Goal: Transaction & Acquisition: Purchase product/service

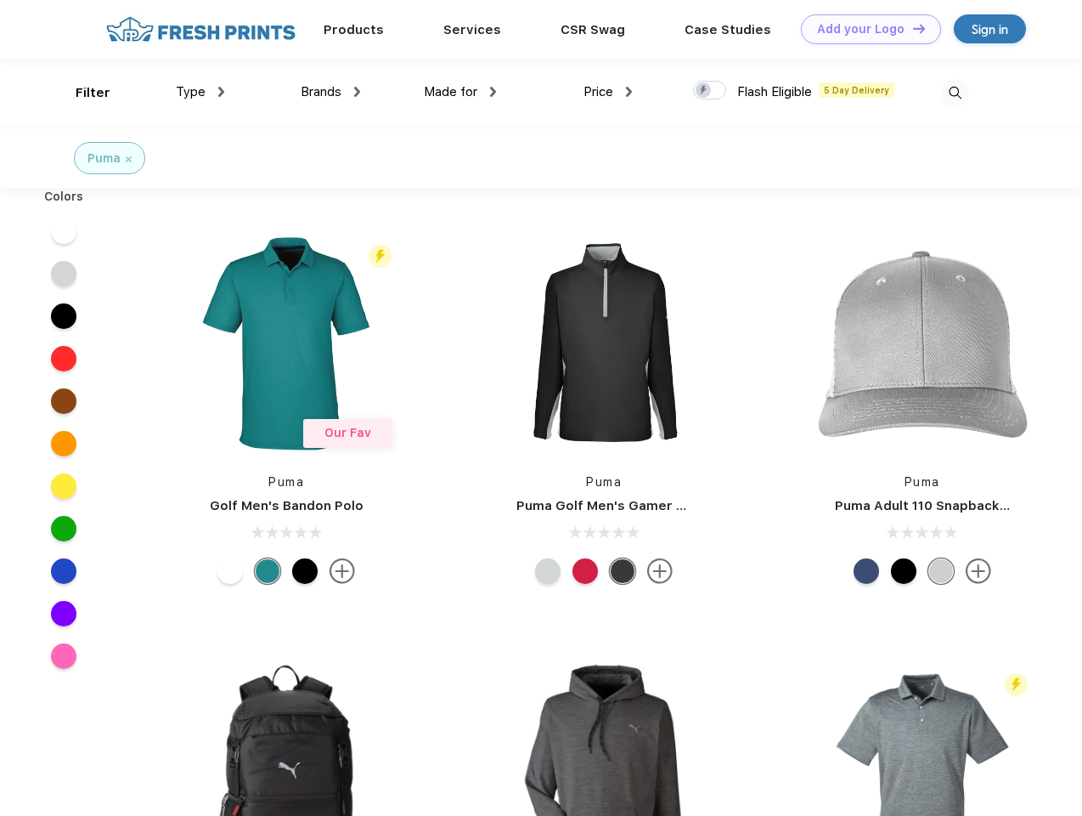
click at [865, 29] on link "Add your Logo Design Tool" at bounding box center [871, 29] width 140 height 30
click at [0, 0] on div "Design Tool" at bounding box center [0, 0] width 0 height 0
click at [912, 28] on link "Add your Logo Design Tool" at bounding box center [871, 29] width 140 height 30
click at [82, 93] on div "Filter" at bounding box center [93, 93] width 35 height 20
click at [201, 92] on span "Type" at bounding box center [191, 91] width 30 height 15
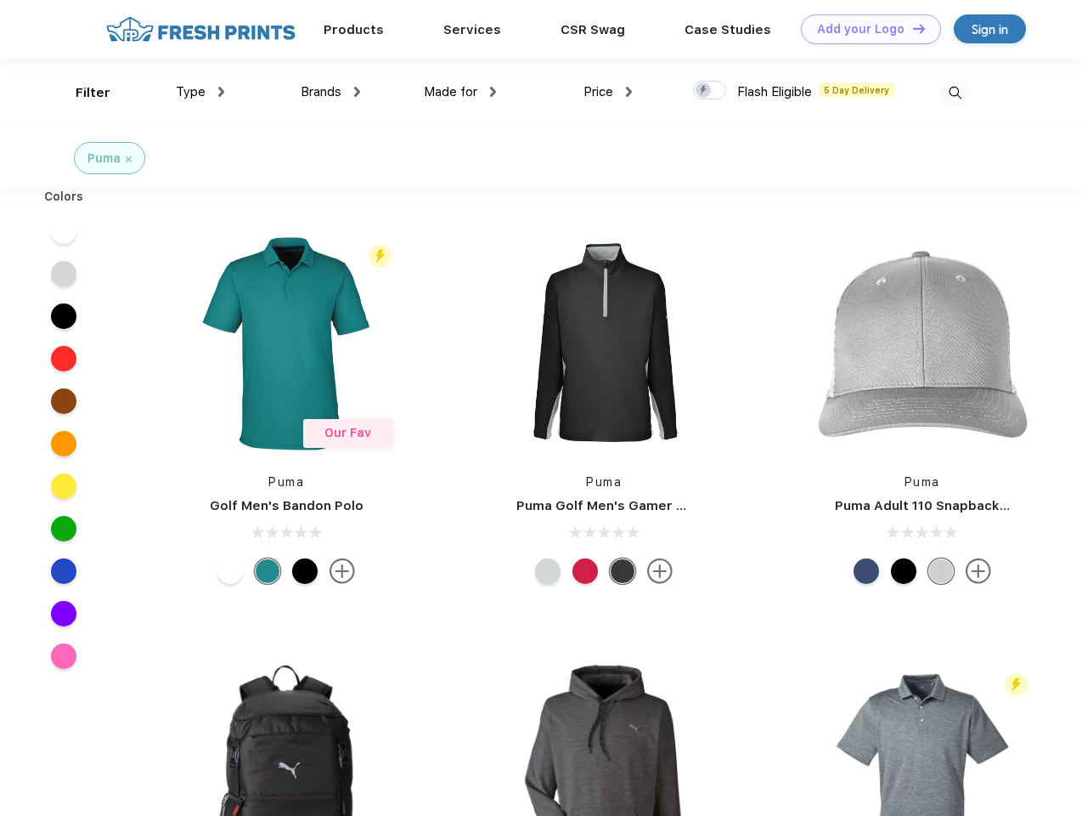
click at [330, 92] on span "Brands" at bounding box center [321, 91] width 41 height 15
click at [460, 92] on span "Made for" at bounding box center [451, 91] width 54 height 15
click at [608, 92] on span "Price" at bounding box center [599, 91] width 30 height 15
click at [710, 91] on div at bounding box center [709, 90] width 33 height 19
click at [704, 91] on input "checkbox" at bounding box center [698, 85] width 11 height 11
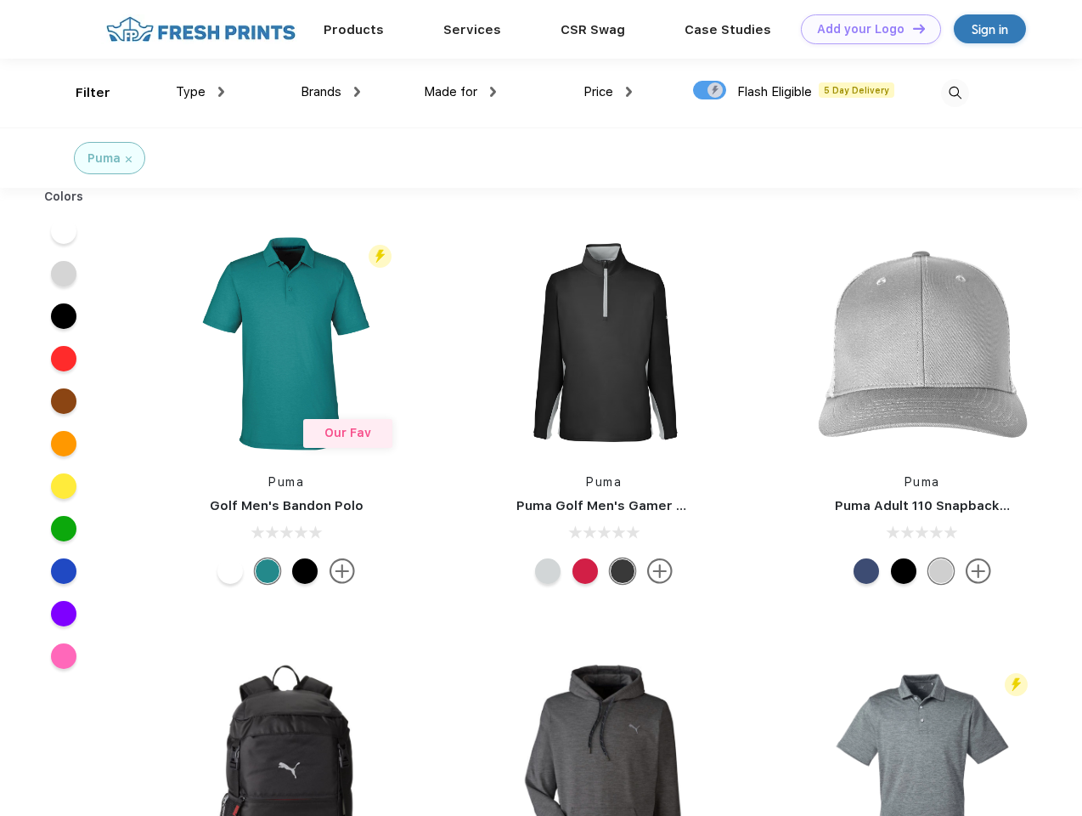
click at [955, 93] on img at bounding box center [955, 93] width 28 height 28
